Goal: Task Accomplishment & Management: Manage account settings

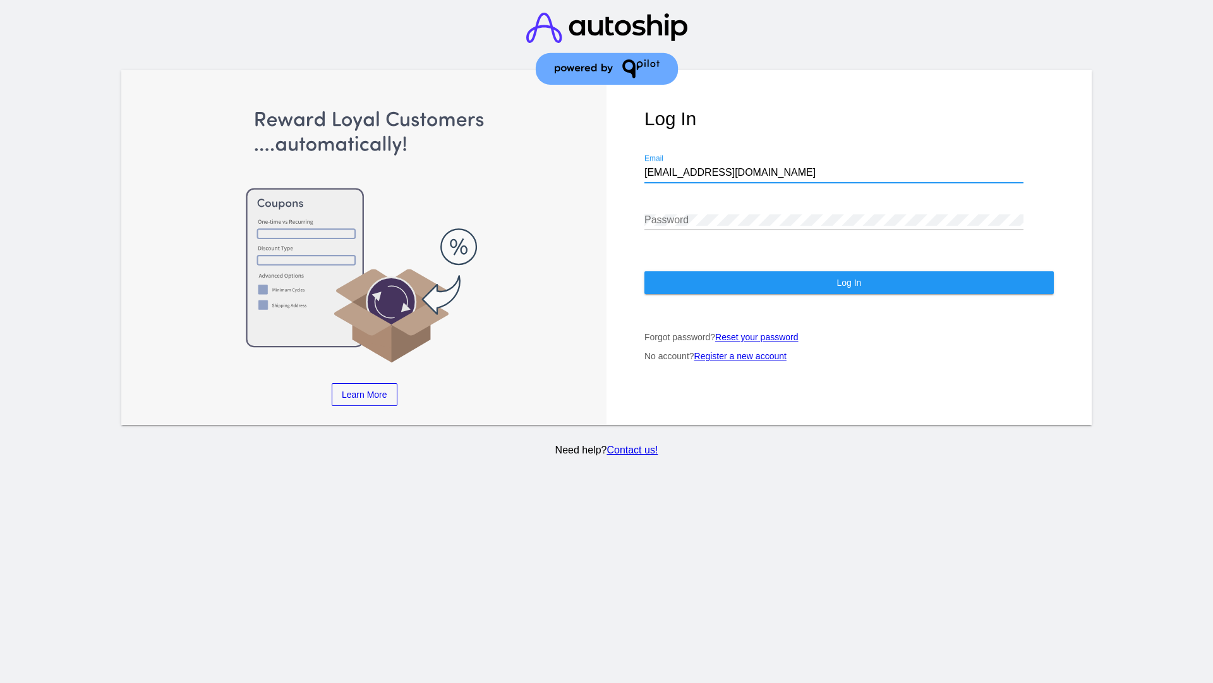
type input "[EMAIL_ADDRESS][DOMAIN_NAME]"
click at [849, 282] on span "Log In" at bounding box center [849, 282] width 25 height 10
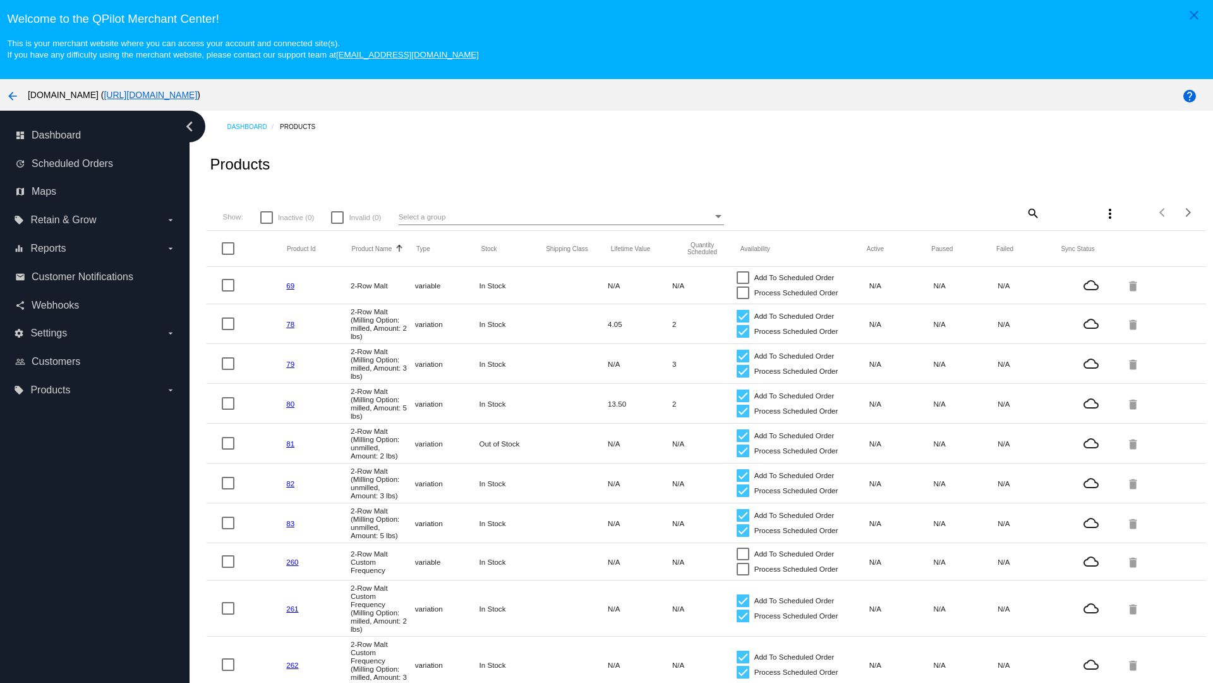
click at [1032, 212] on mat-icon "search" at bounding box center [1032, 213] width 15 height 20
type input "New Prd 1050"
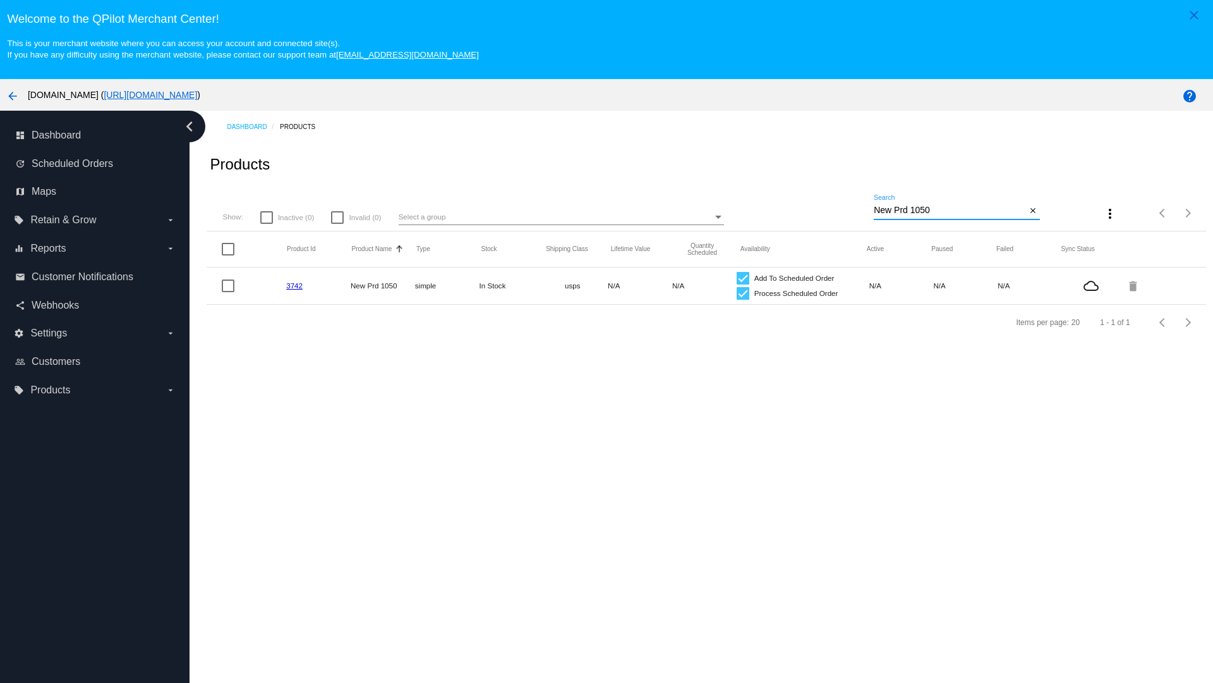
click at [295, 285] on link "3742" at bounding box center [294, 285] width 16 height 8
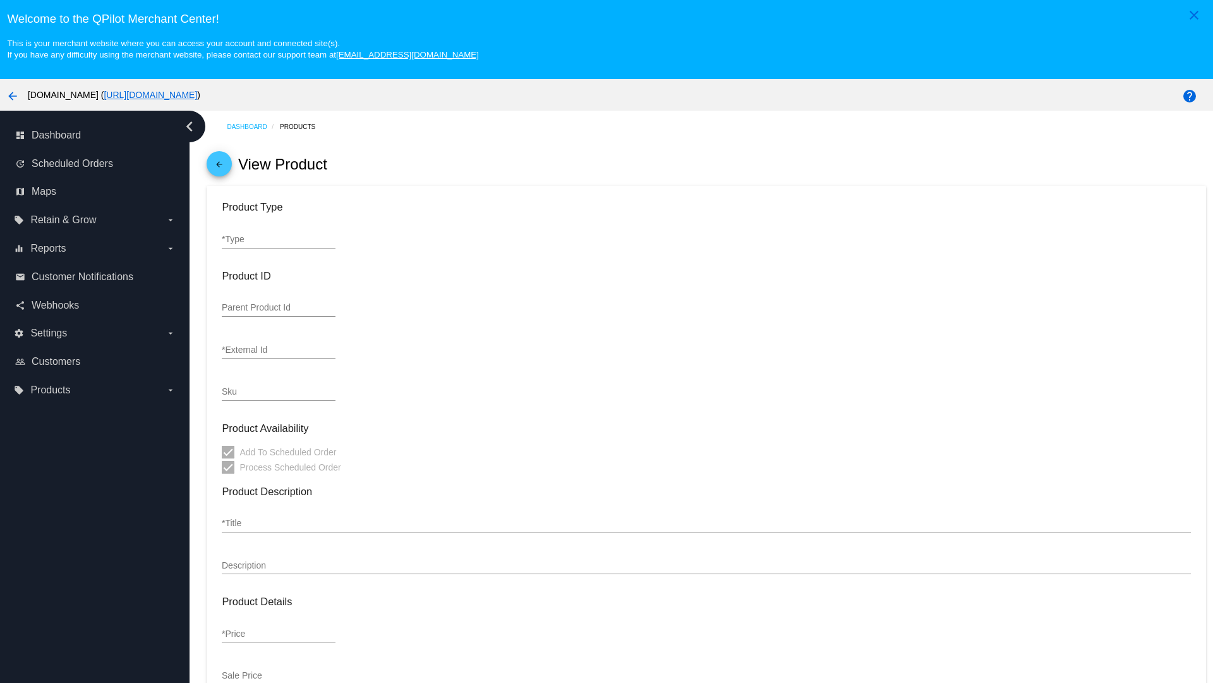
type input "simple"
type input "3742"
type input "new prd for testing"
type input "New Prd 1050"
type input "11"
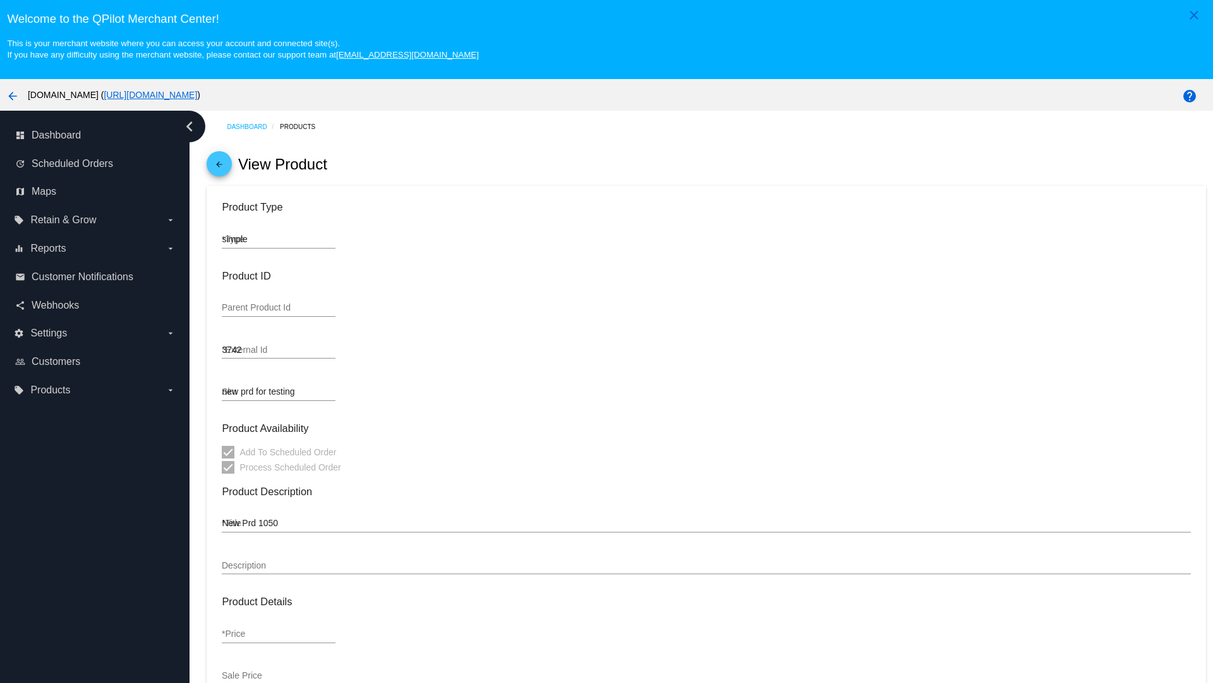
type input "9"
type input "2"
type input "10"
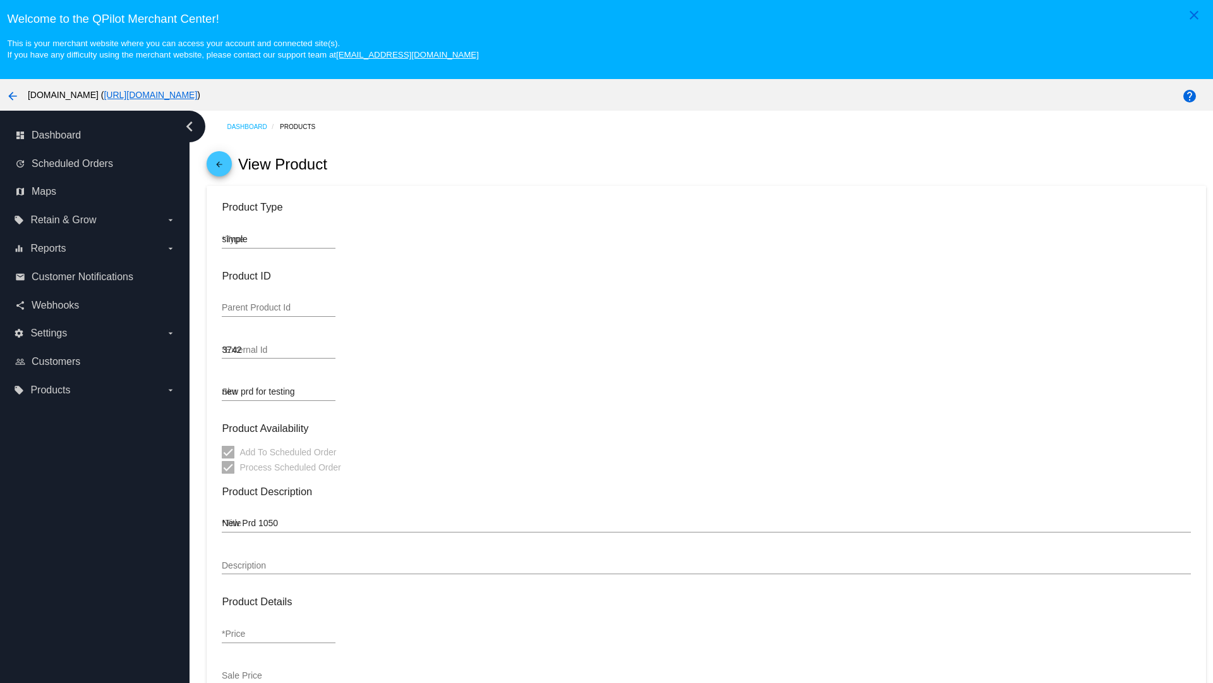
type input "usps"
type input "reduced-rate"
type input "In Stock"
click at [219, 167] on mat-icon "arrow_back" at bounding box center [219, 167] width 15 height 15
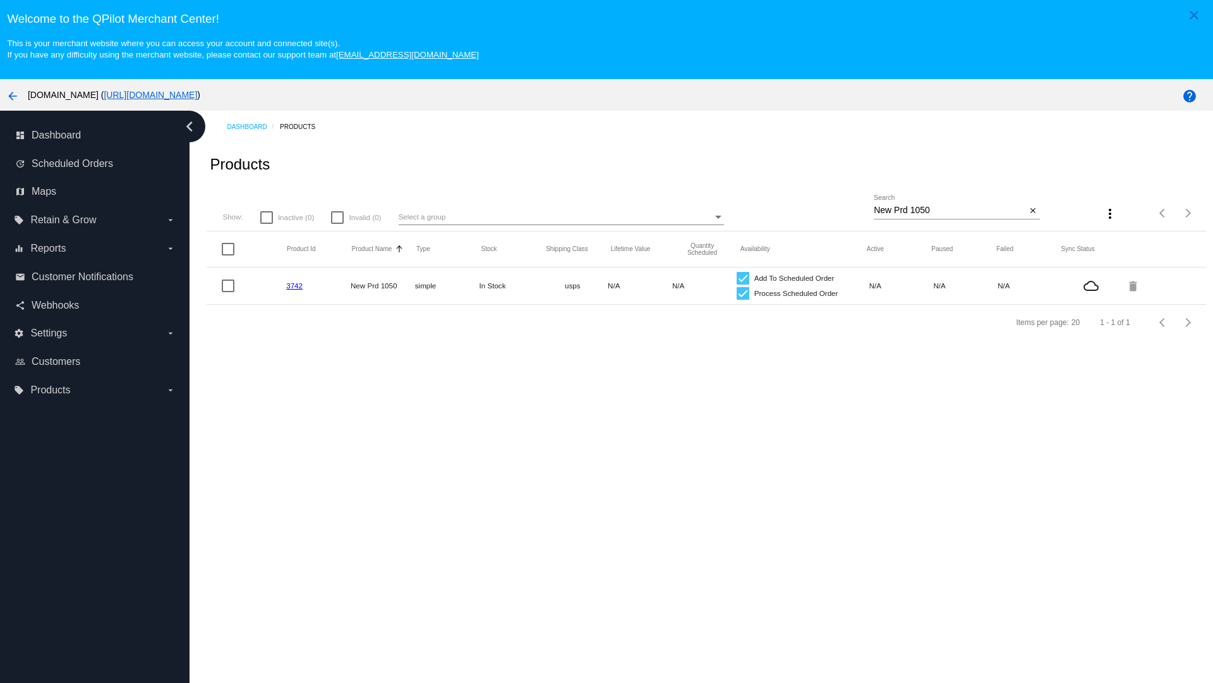
click at [1134, 285] on mat-icon "delete" at bounding box center [1134, 286] width 15 height 20
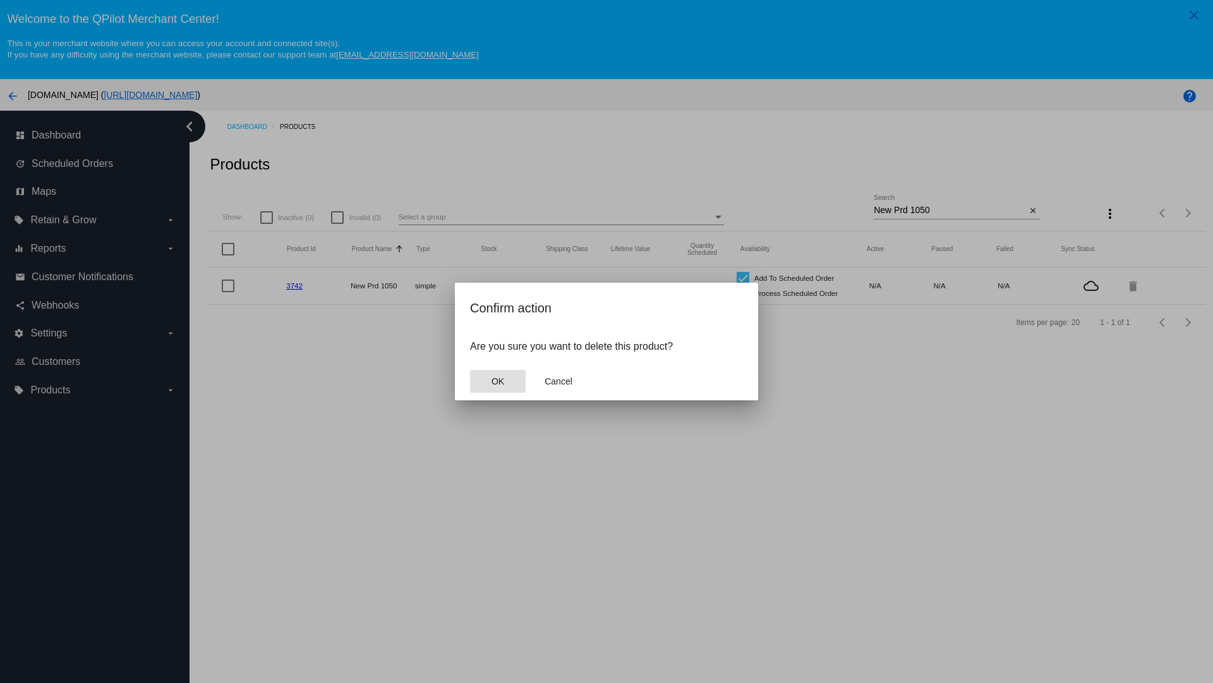
click at [497, 381] on span "OK" at bounding box center [498, 381] width 13 height 10
